Goal: Task Accomplishment & Management: Use online tool/utility

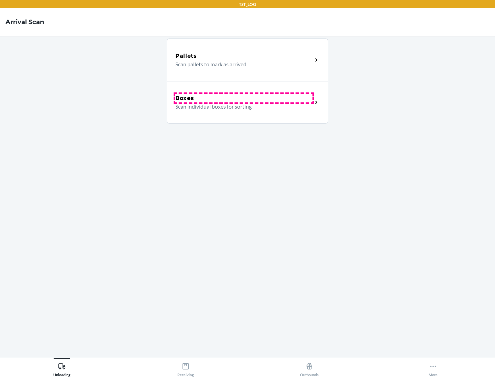
click at [244, 98] on div "Boxes" at bounding box center [243, 98] width 137 height 8
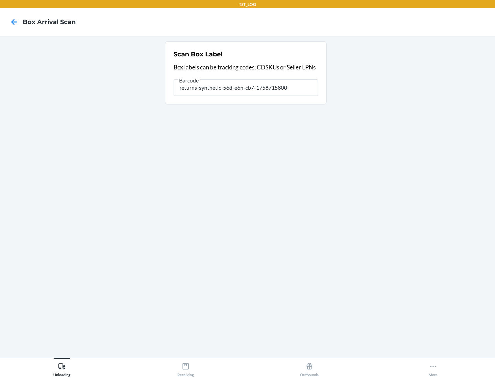
type input "returns-synthetic-56d-e6n-cb7-1758715800"
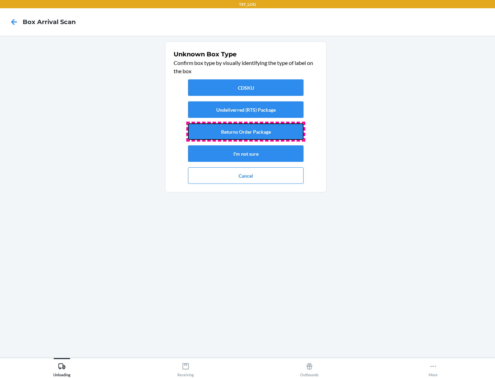
click at [246, 132] on button "Returns Order Package" at bounding box center [246, 131] width 116 height 17
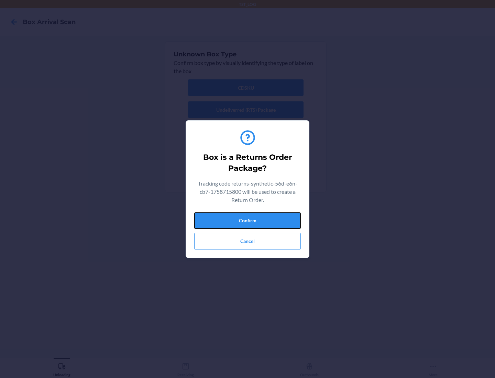
click at [248, 220] on button "Confirm" at bounding box center [247, 221] width 107 height 17
